Goal: Find specific page/section: Find specific page/section

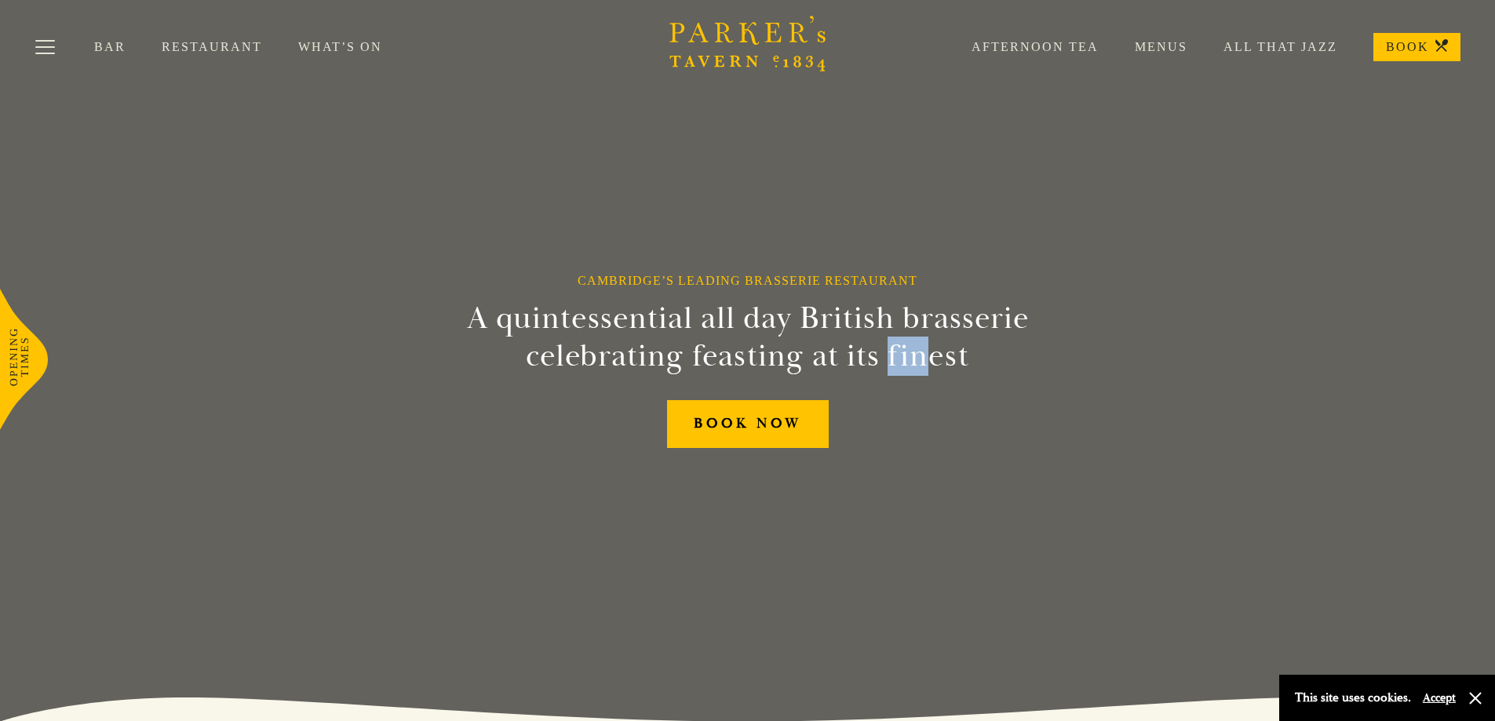
drag, startPoint x: 889, startPoint y: 367, endPoint x: 924, endPoint y: 356, distance: 36.2
click at [924, 356] on h2 "A quintessential all day British brasserie celebrating feasting at its finest" at bounding box center [748, 337] width 716 height 75
click at [1070, 43] on link "Afternoon Tea" at bounding box center [1017, 47] width 163 height 16
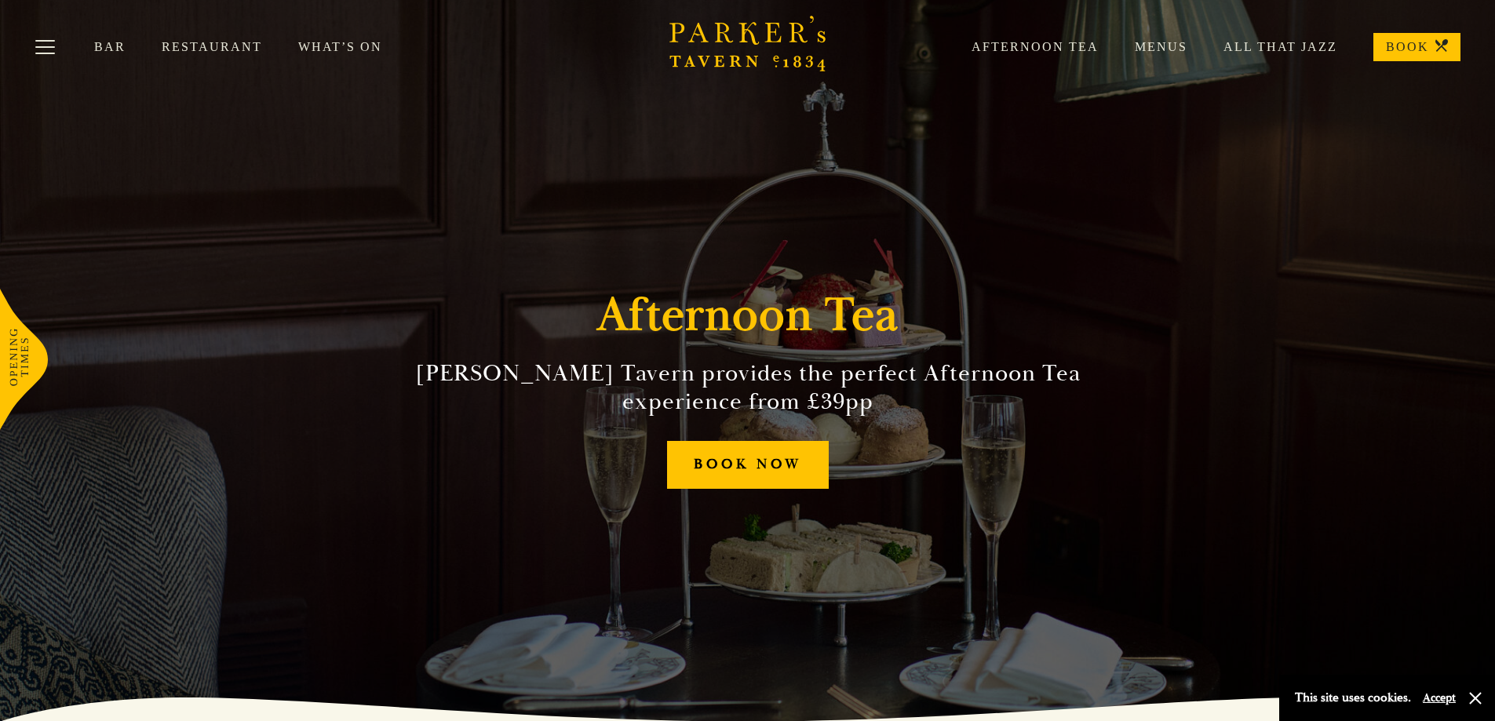
drag, startPoint x: 967, startPoint y: 457, endPoint x: 1065, endPoint y: 454, distance: 98.2
click at [1065, 454] on div "Afternoon Tea Parker’s Tavern provides the perfect Afternoon Tea experience fro…" at bounding box center [748, 360] width 942 height 721
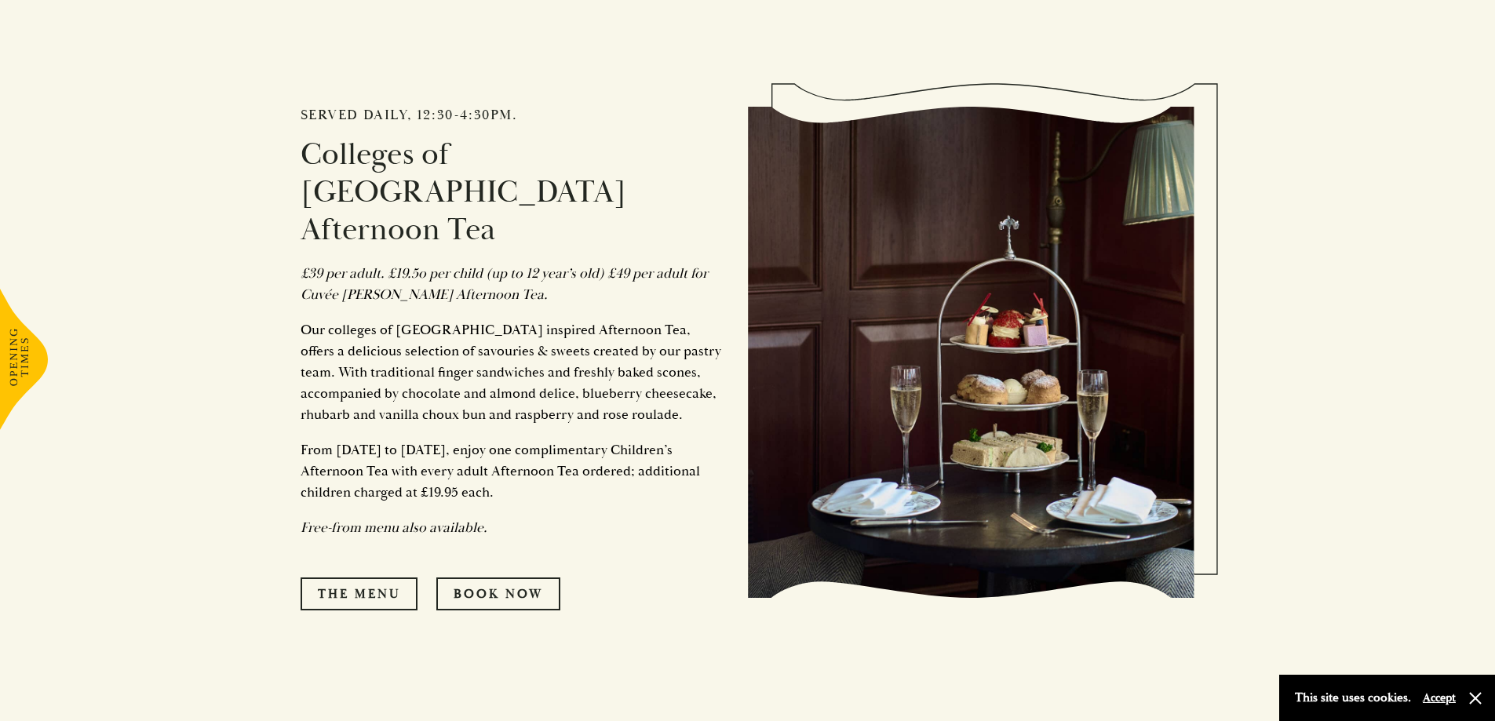
scroll to position [785, 0]
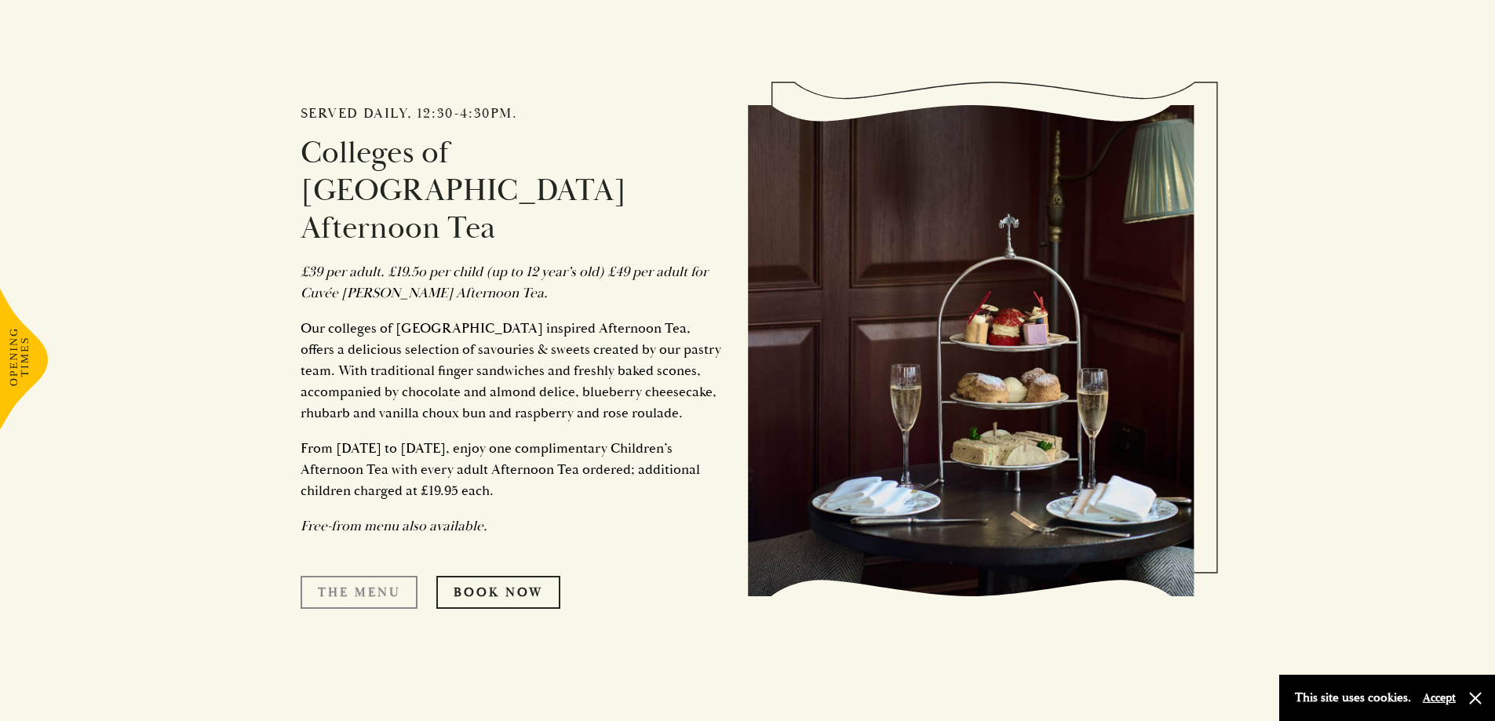
click at [374, 576] on link "The Menu" at bounding box center [359, 592] width 117 height 33
